Goal: Obtain resource: Obtain resource

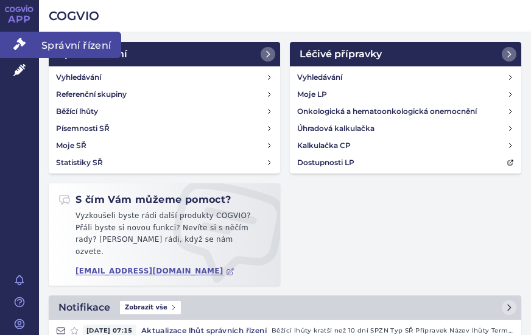
click at [22, 40] on icon at bounding box center [19, 44] width 12 height 12
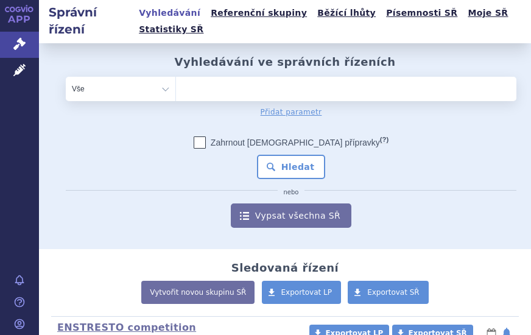
scroll to position [183, 0]
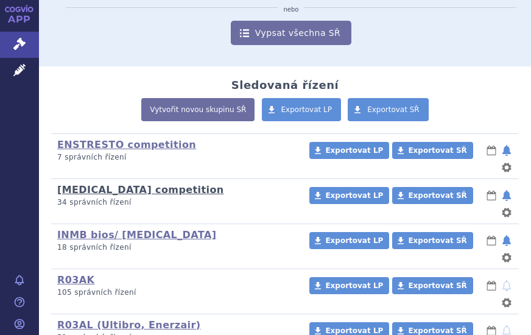
click at [131, 184] on link "[MEDICAL_DATA] competition" at bounding box center [140, 190] width 167 height 12
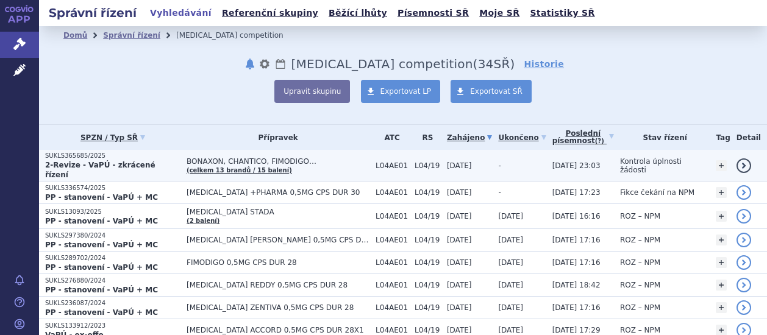
click at [72, 167] on strong "2-Revize - VaPÚ - zkrácené řízení" at bounding box center [100, 170] width 110 height 18
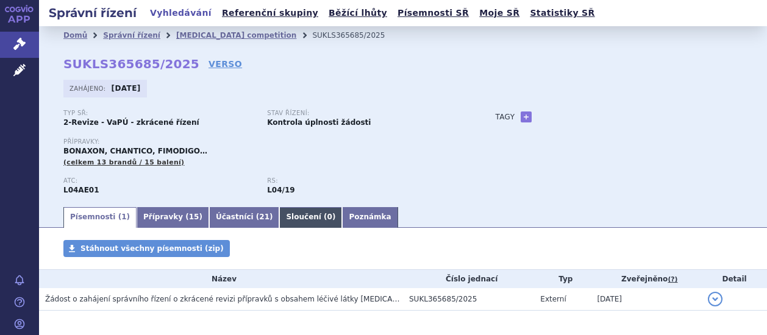
scroll to position [49, 0]
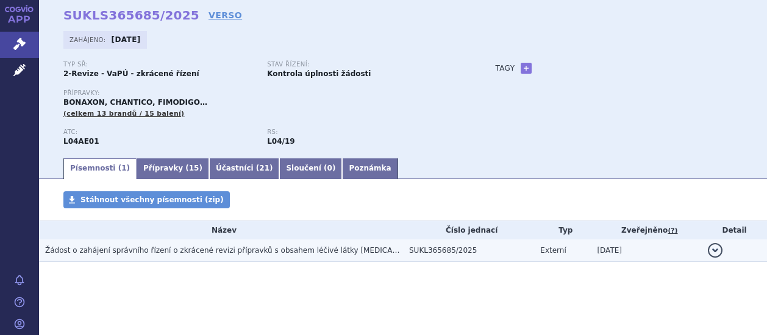
click at [333, 251] on span "Žádost o zahájení správního řízení o zkrácené revizi přípravků s obsahem léčivé…" at bounding box center [261, 250] width 433 height 9
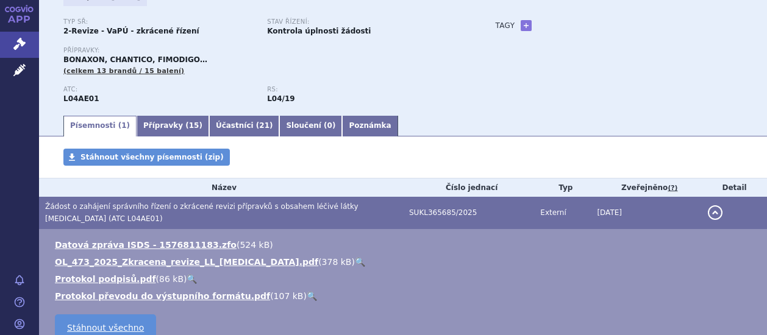
scroll to position [110, 0]
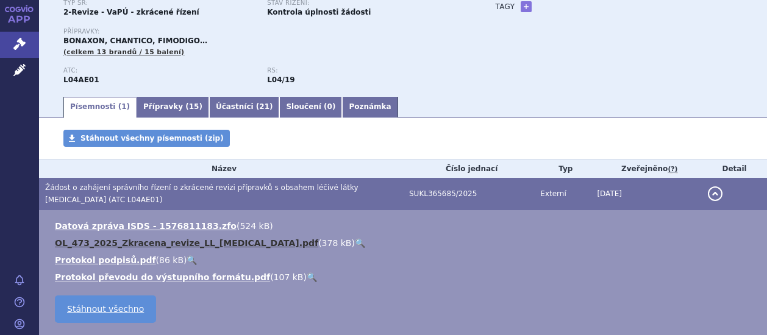
click at [152, 244] on link "OL_473_2025_Zkracena_revize_LL_fingolimod.pdf" at bounding box center [186, 243] width 263 height 10
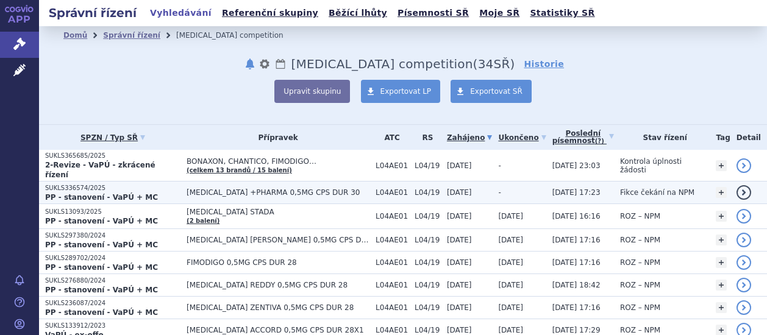
click at [654, 188] on span "Fikce čekání na NPM" at bounding box center [657, 192] width 74 height 9
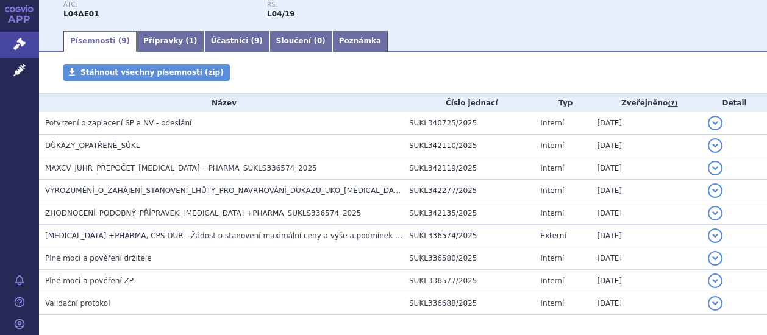
scroll to position [217, 0]
